Goal: Find contact information: Find contact information

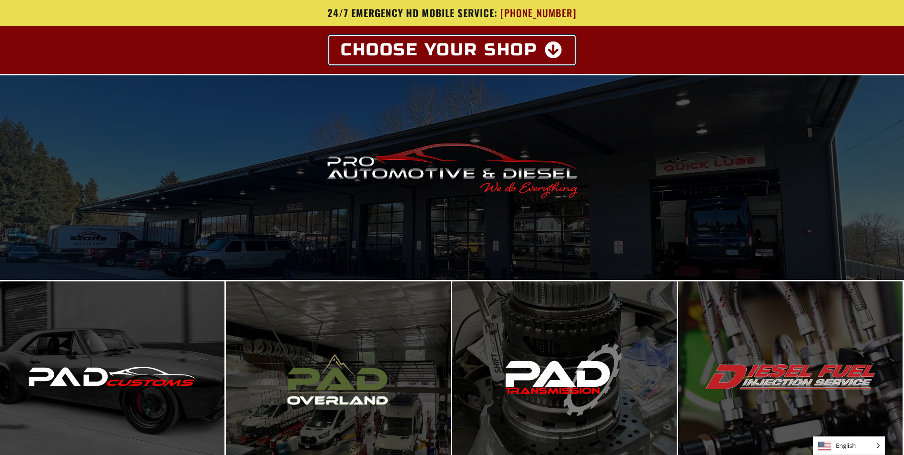
click at [548, 51] on icon at bounding box center [554, 49] width 19 height 17
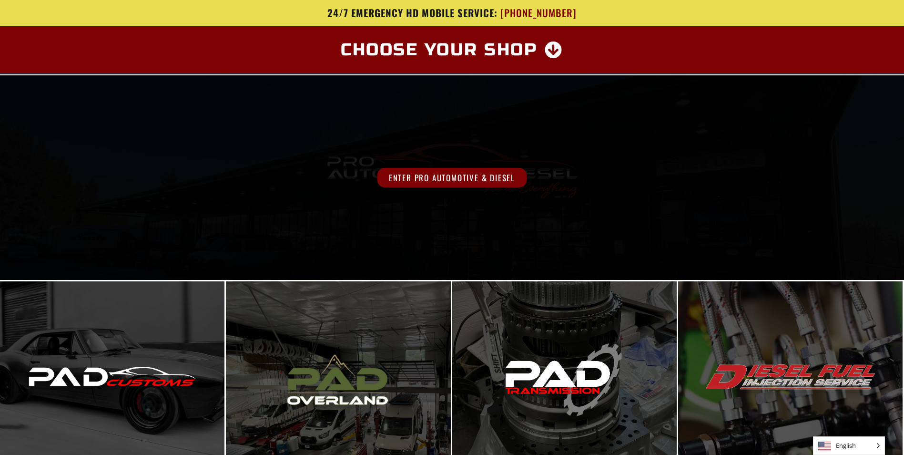
click at [488, 179] on span "Enter Pro Automotive & Diesel" at bounding box center [451, 178] width 149 height 20
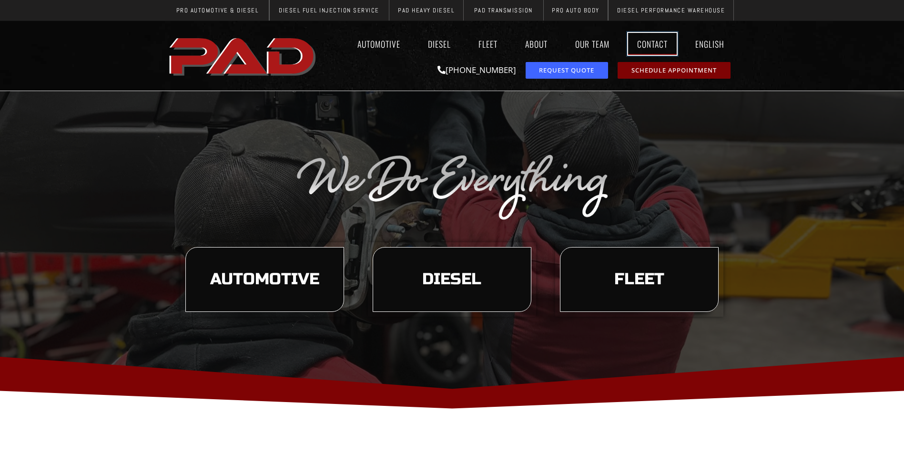
click at [647, 46] on link "Contact" at bounding box center [652, 44] width 49 height 22
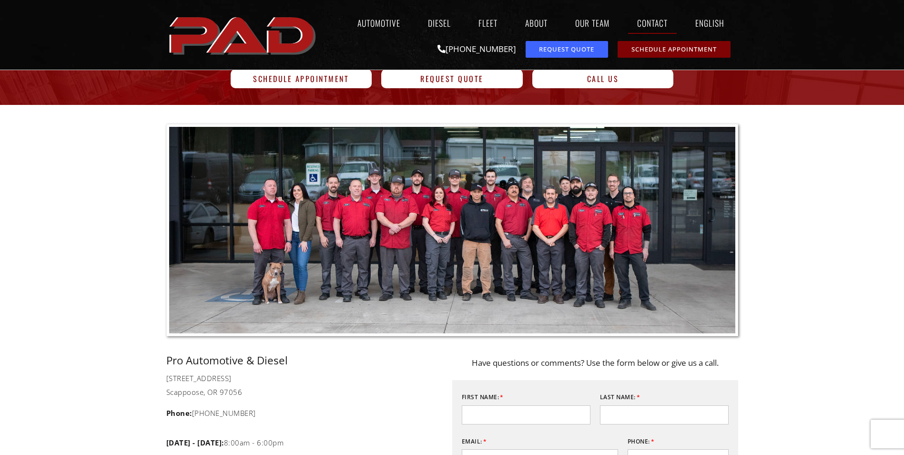
scroll to position [286, 0]
